Goal: Information Seeking & Learning: Learn about a topic

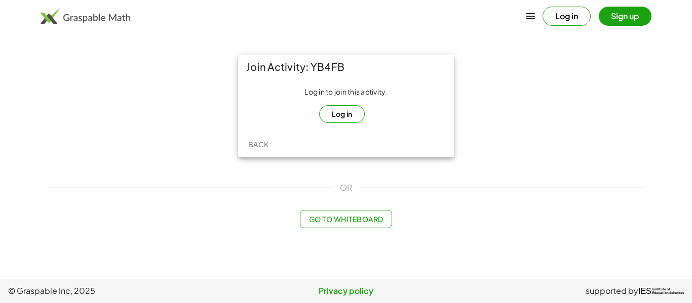
click at [340, 117] on button "Log in" at bounding box center [342, 114] width 46 height 18
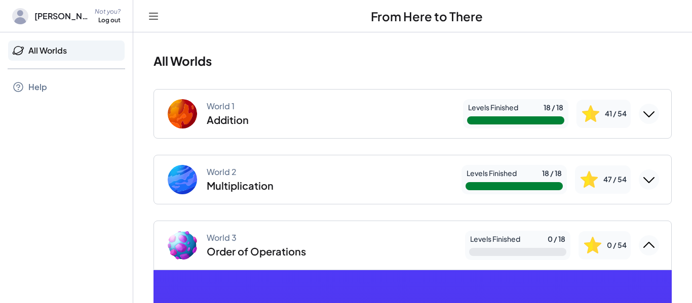
click at [644, 239] on icon "Collapse World 3" at bounding box center [649, 246] width 16 height 16
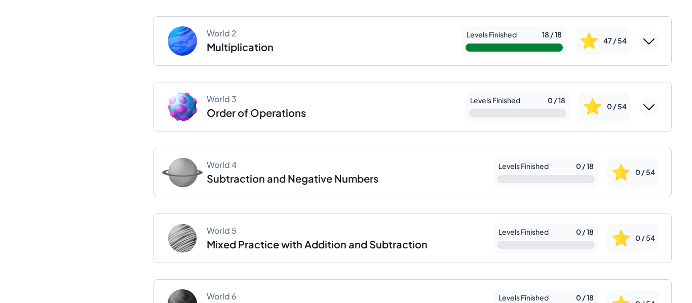
scroll to position [145, 0]
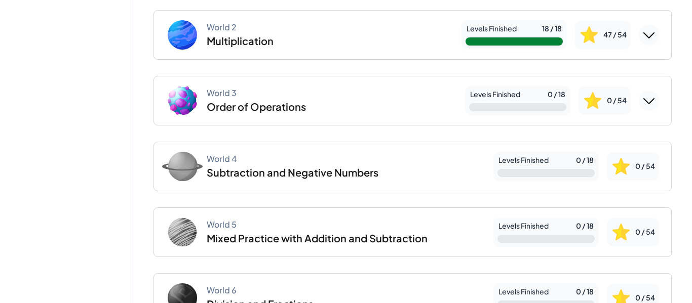
click at [630, 96] on div "0 / 54" at bounding box center [605, 101] width 52 height 28
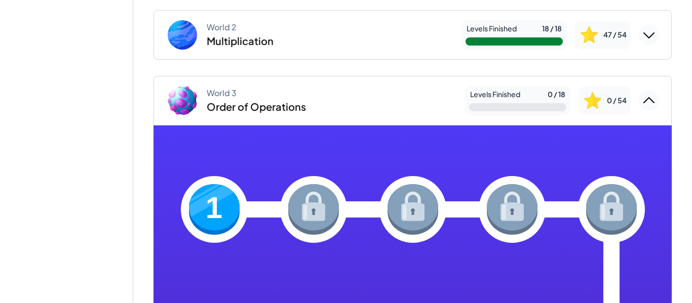
click at [208, 213] on img at bounding box center [214, 209] width 51 height 51
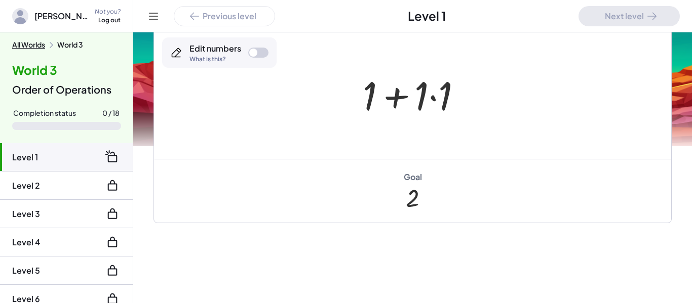
scroll to position [246, 0]
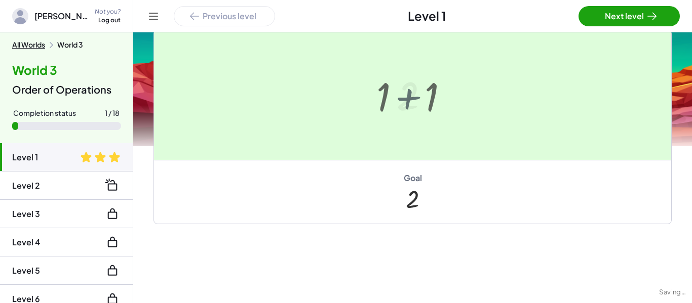
click at [436, 96] on div at bounding box center [346, 151] width 692 height 303
click at [633, 23] on div at bounding box center [346, 151] width 692 height 303
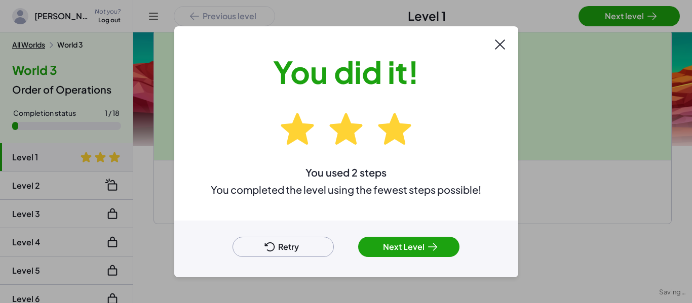
click at [676, 24] on div at bounding box center [346, 151] width 692 height 303
click at [432, 243] on icon at bounding box center [433, 247] width 12 height 12
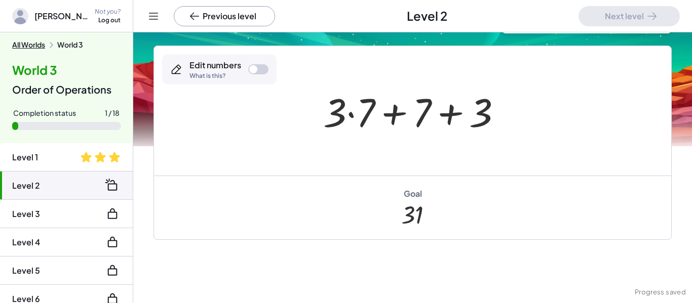
scroll to position [73, 0]
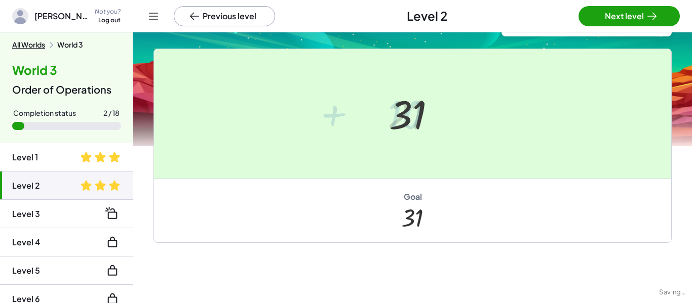
click at [630, 17] on div at bounding box center [346, 151] width 692 height 303
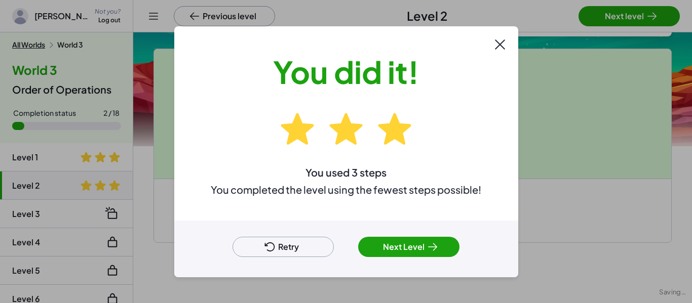
click at [647, 20] on div at bounding box center [346, 151] width 692 height 303
click at [432, 241] on icon at bounding box center [433, 247] width 12 height 12
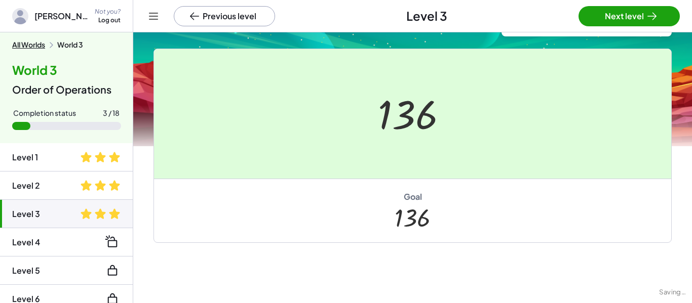
click at [611, 14] on div at bounding box center [346, 151] width 692 height 303
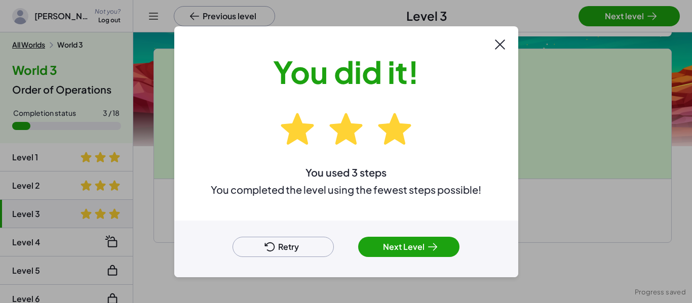
click at [438, 267] on div "Retry Next Level" at bounding box center [346, 249] width 344 height 57
click at [434, 253] on button "Next Level" at bounding box center [408, 247] width 101 height 20
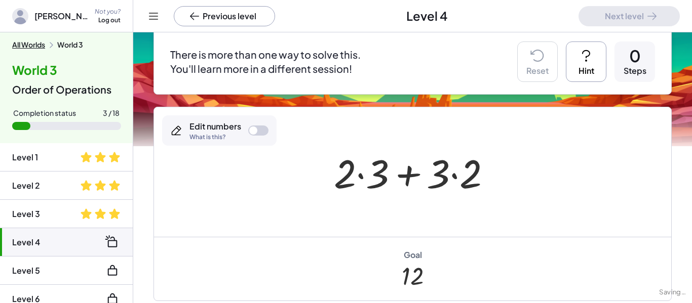
scroll to position [105, 0]
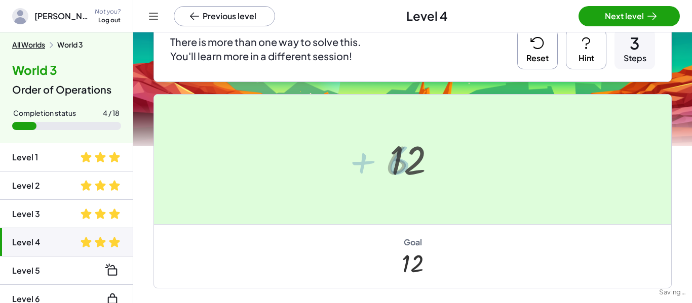
click at [645, 15] on div at bounding box center [346, 151] width 692 height 303
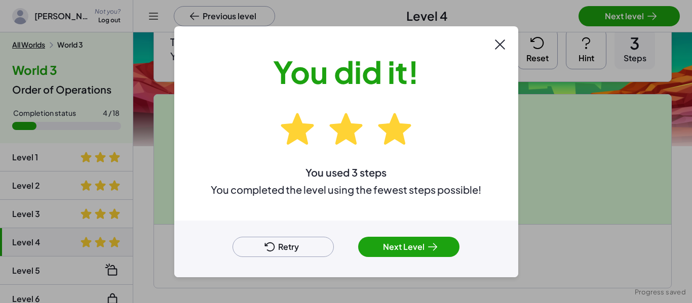
click at [420, 244] on button "Next Level" at bounding box center [408, 247] width 101 height 20
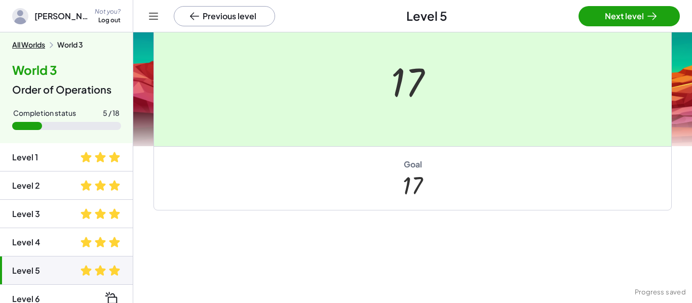
click at [616, 19] on div at bounding box center [346, 151] width 692 height 303
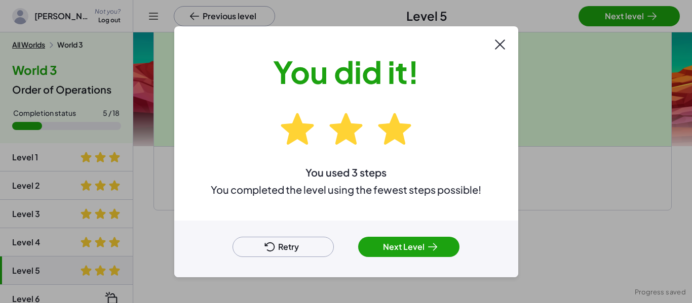
click at [428, 250] on icon at bounding box center [433, 247] width 12 height 12
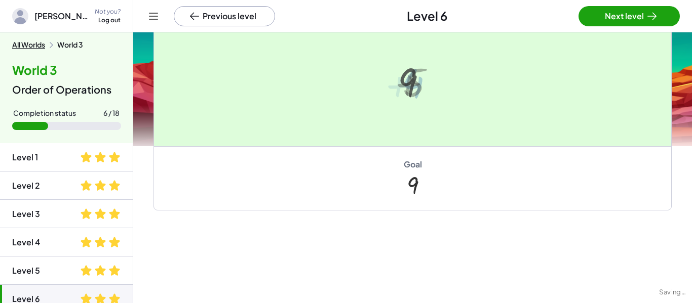
click at [623, 23] on div at bounding box center [346, 151] width 692 height 303
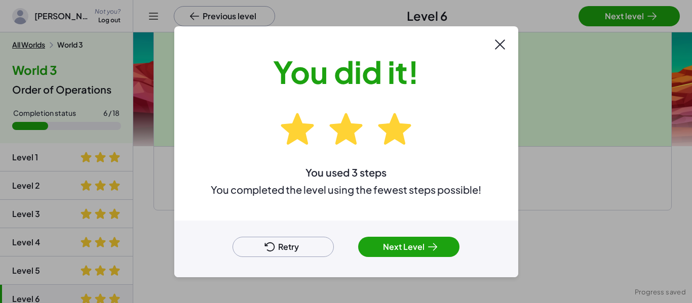
click at [417, 252] on button "Next Level" at bounding box center [408, 247] width 101 height 20
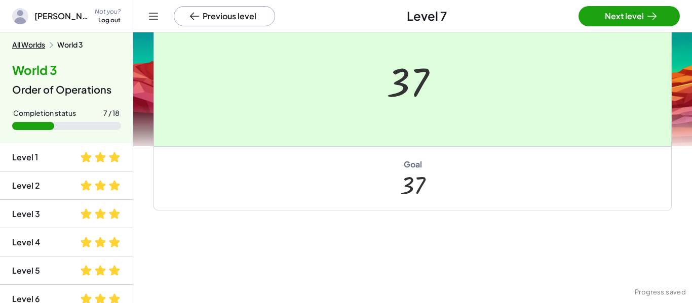
click at [618, 16] on div at bounding box center [346, 151] width 692 height 303
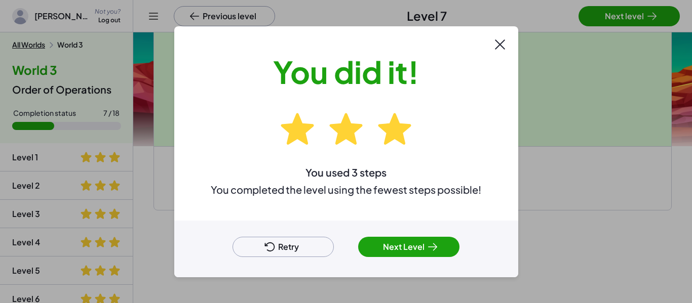
click at [439, 248] on button "Next Level" at bounding box center [408, 247] width 101 height 20
click at [426, 240] on button "Next Level" at bounding box center [408, 247] width 101 height 20
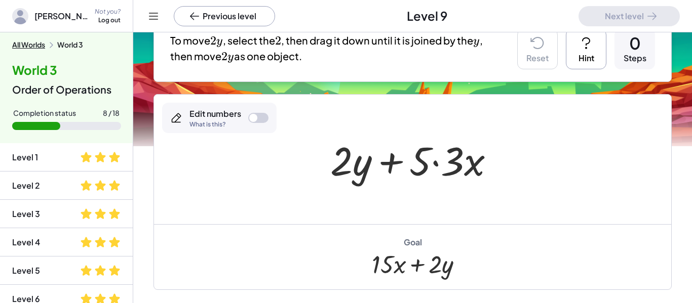
click at [89, 190] on span at bounding box center [86, 186] width 12 height 12
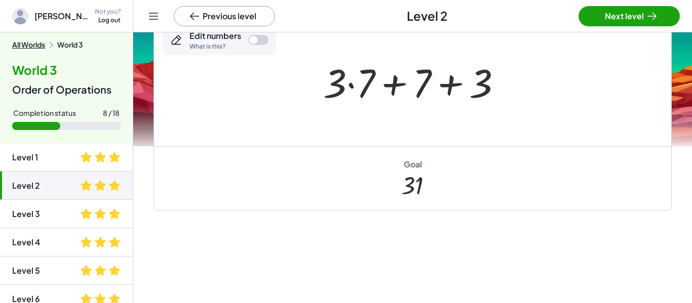
click at [107, 190] on span at bounding box center [100, 186] width 41 height 12
click at [108, 185] on span at bounding box center [114, 186] width 12 height 12
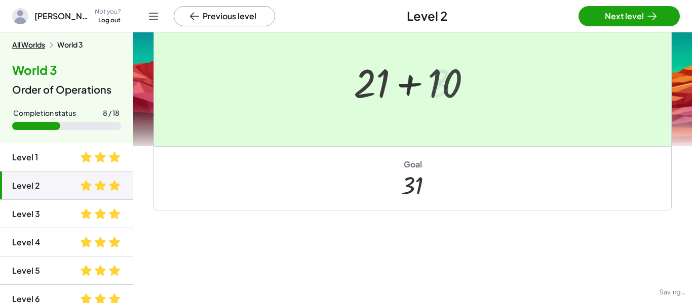
click at [454, 84] on div at bounding box center [346, 151] width 692 height 303
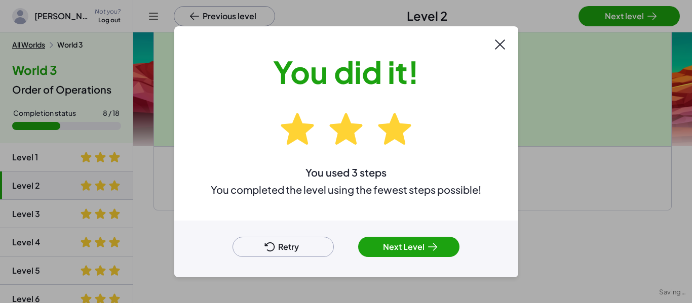
click at [508, 44] on button at bounding box center [500, 44] width 20 height 20
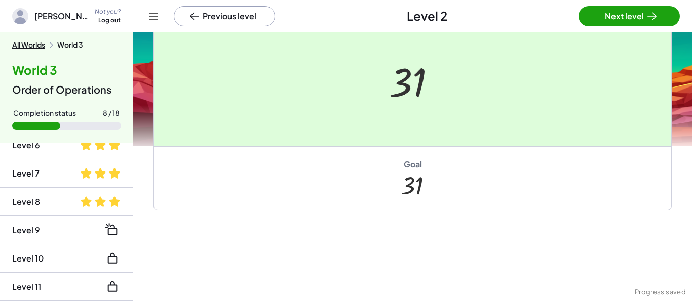
scroll to position [154, 0]
click at [95, 245] on li "Level 9" at bounding box center [66, 259] width 133 height 28
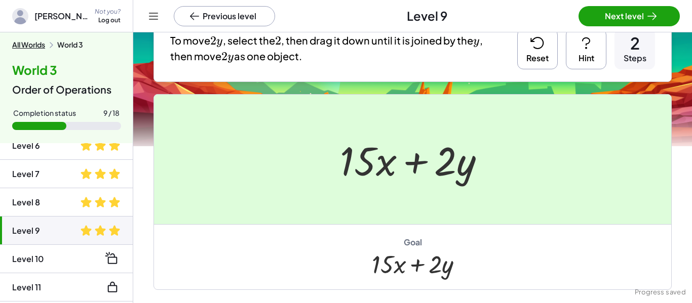
click at [632, 9] on div at bounding box center [346, 151] width 692 height 303
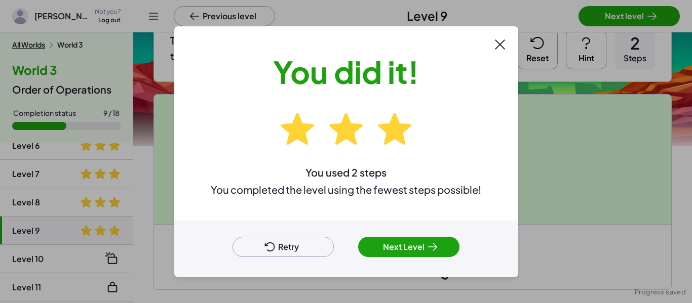
click at [418, 255] on button "Next Level" at bounding box center [408, 247] width 101 height 20
click at [620, 13] on div at bounding box center [346, 151] width 692 height 303
click at [431, 253] on icon at bounding box center [433, 247] width 12 height 12
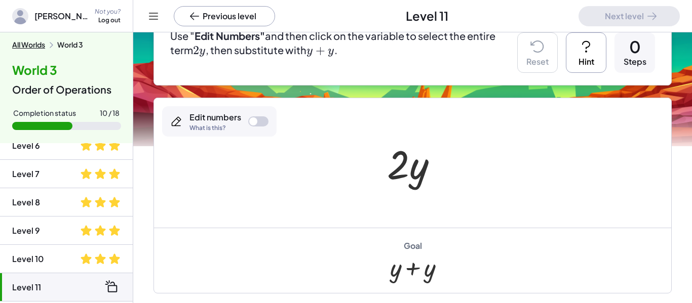
click at [268, 125] on div "Edit numbers What is this?" at bounding box center [219, 121] width 115 height 30
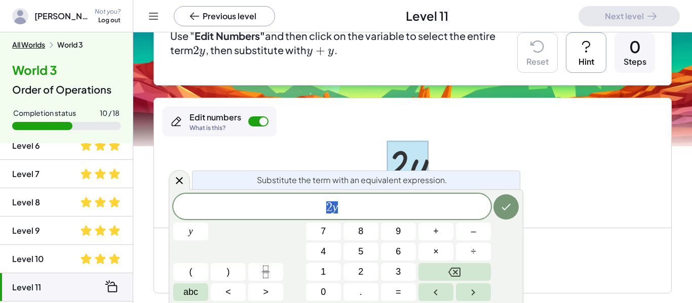
scroll to position [1, 0]
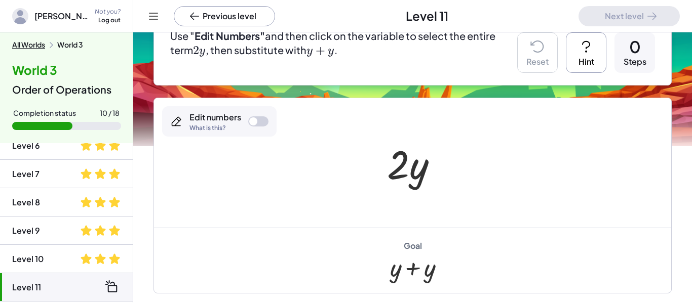
click at [258, 121] on div at bounding box center [258, 122] width 20 height 10
